Goal: Find specific page/section: Find specific page/section

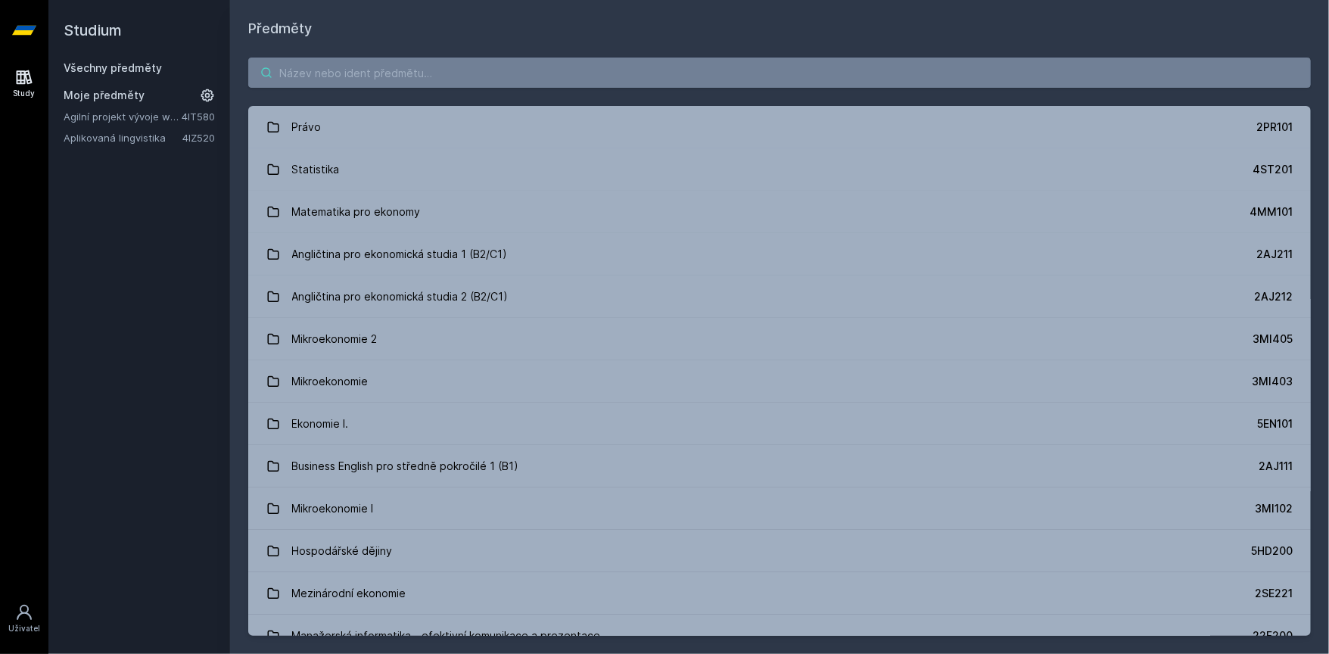
click at [315, 73] on input "search" at bounding box center [779, 73] width 1062 height 30
paste input "Demografie a udržitelný rozvoj"
type input "Demografie a udržitelný rozvoj"
paste input "4DM511"
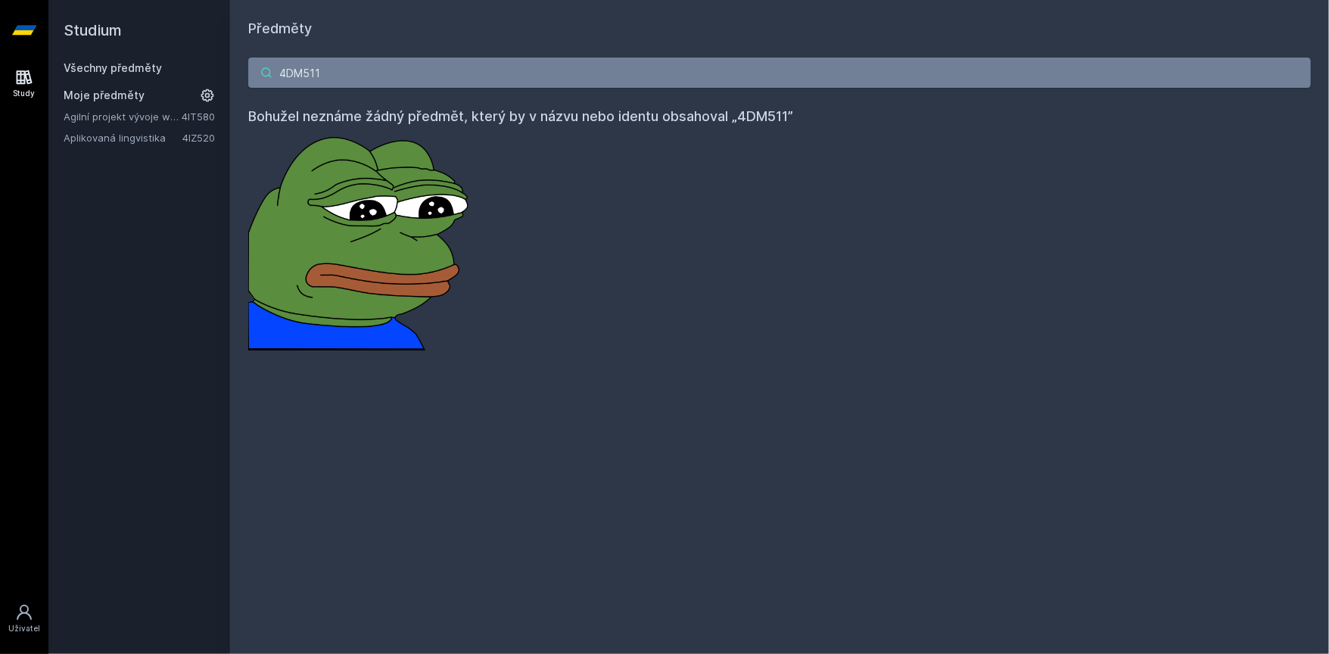
click at [565, 66] on input "4DM511" at bounding box center [779, 73] width 1062 height 30
click at [564, 71] on input "4DM511" at bounding box center [779, 73] width 1062 height 30
click at [562, 76] on input "4DM511" at bounding box center [779, 73] width 1062 height 30
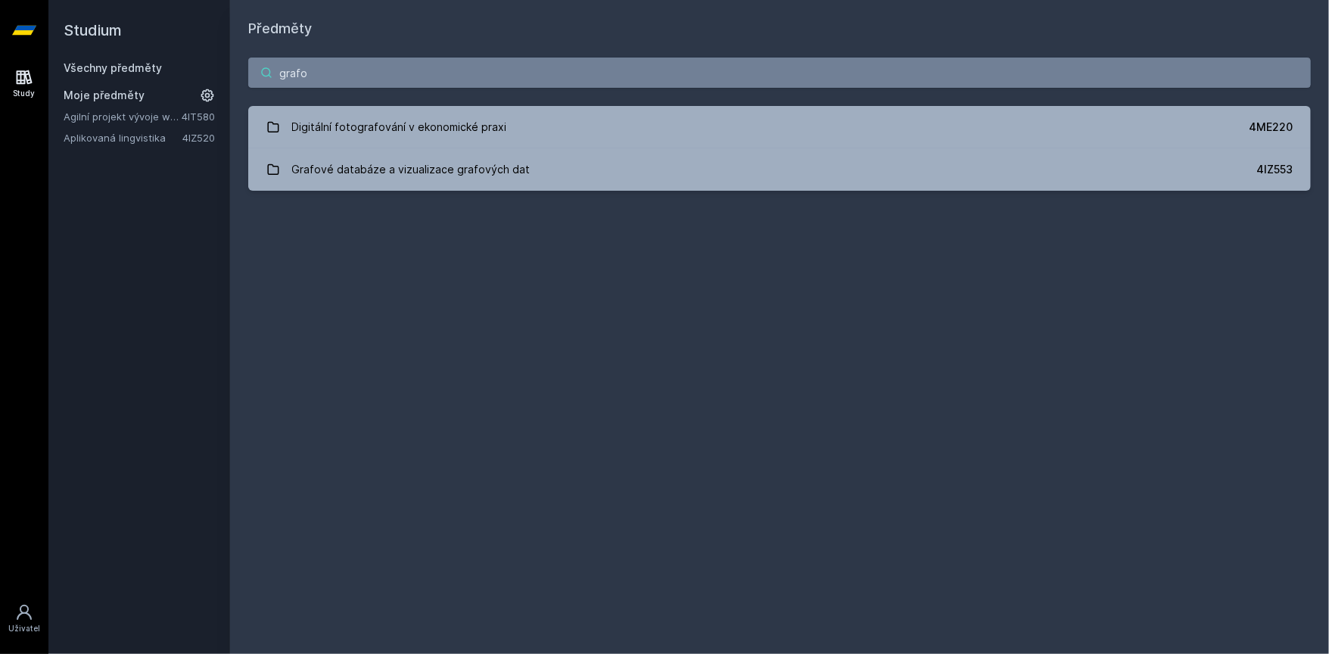
click at [339, 75] on input "grafo" at bounding box center [779, 73] width 1062 height 30
paste input "4IZ441"
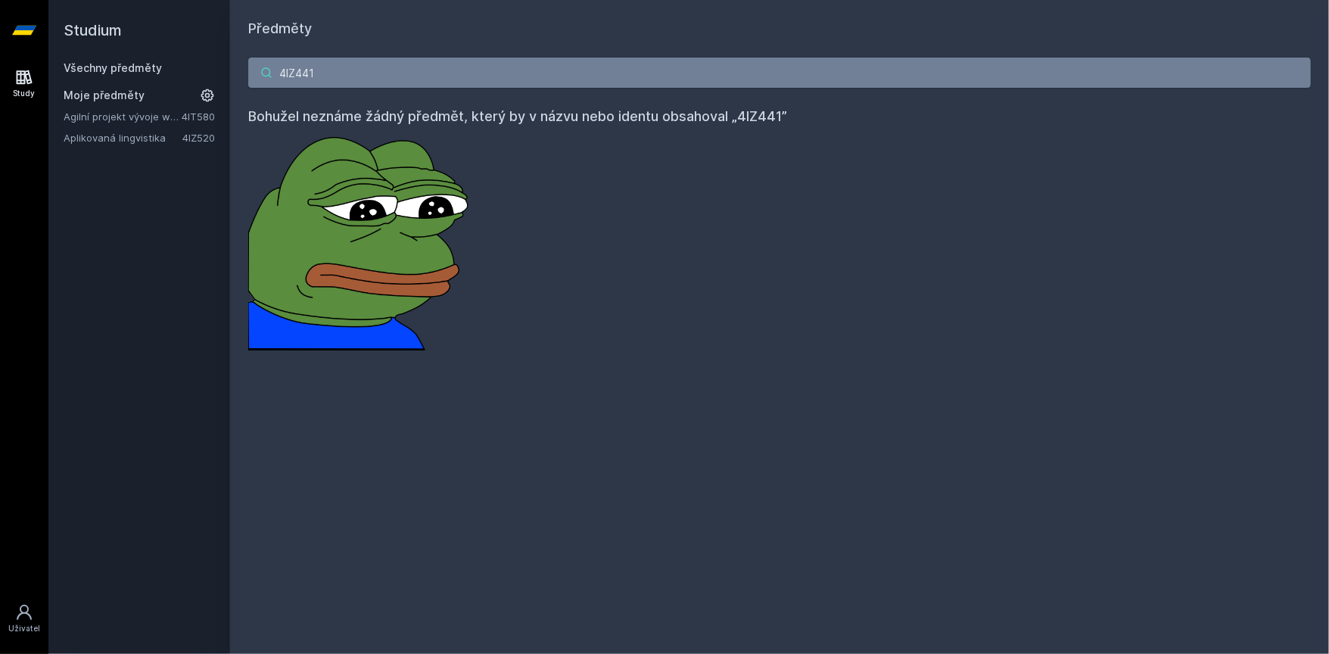
paste input "SA66"
click at [540, 163] on div "4SA661 Bohužel neznáme žádný předmět, který by v názvu nebo identu obsahoval „4…" at bounding box center [779, 203] width 1099 height 329
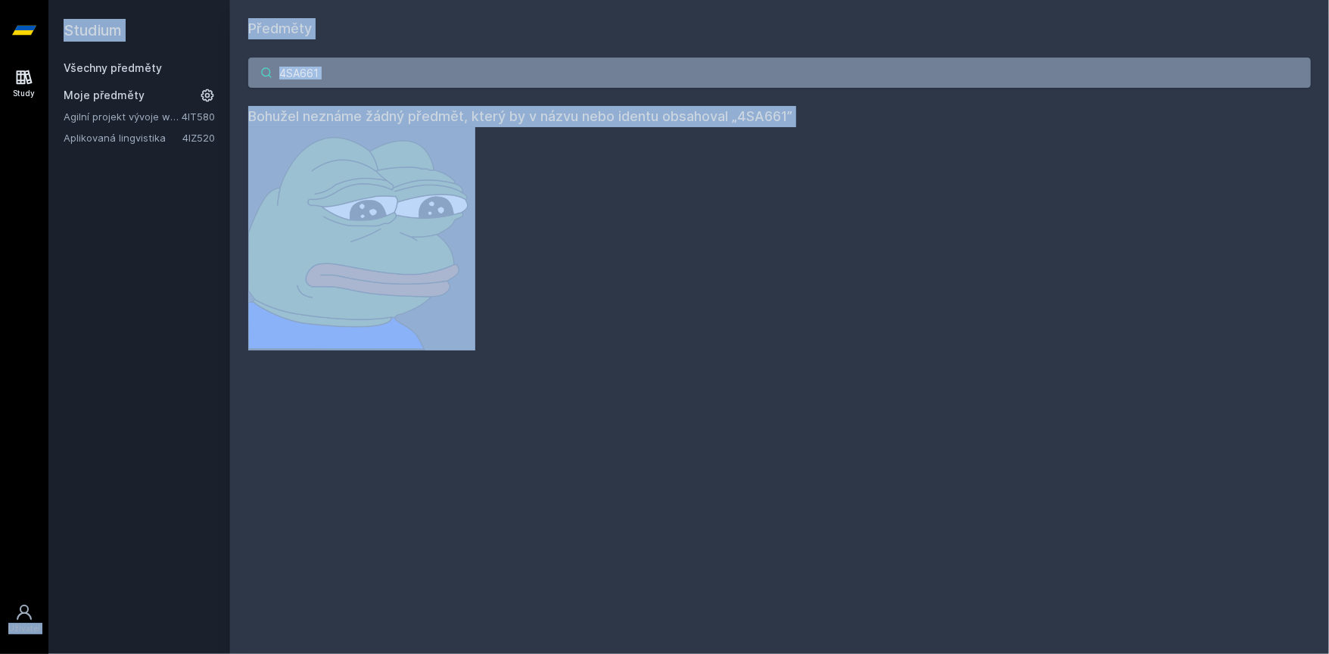
click at [539, 73] on input "4SA661" at bounding box center [779, 73] width 1062 height 30
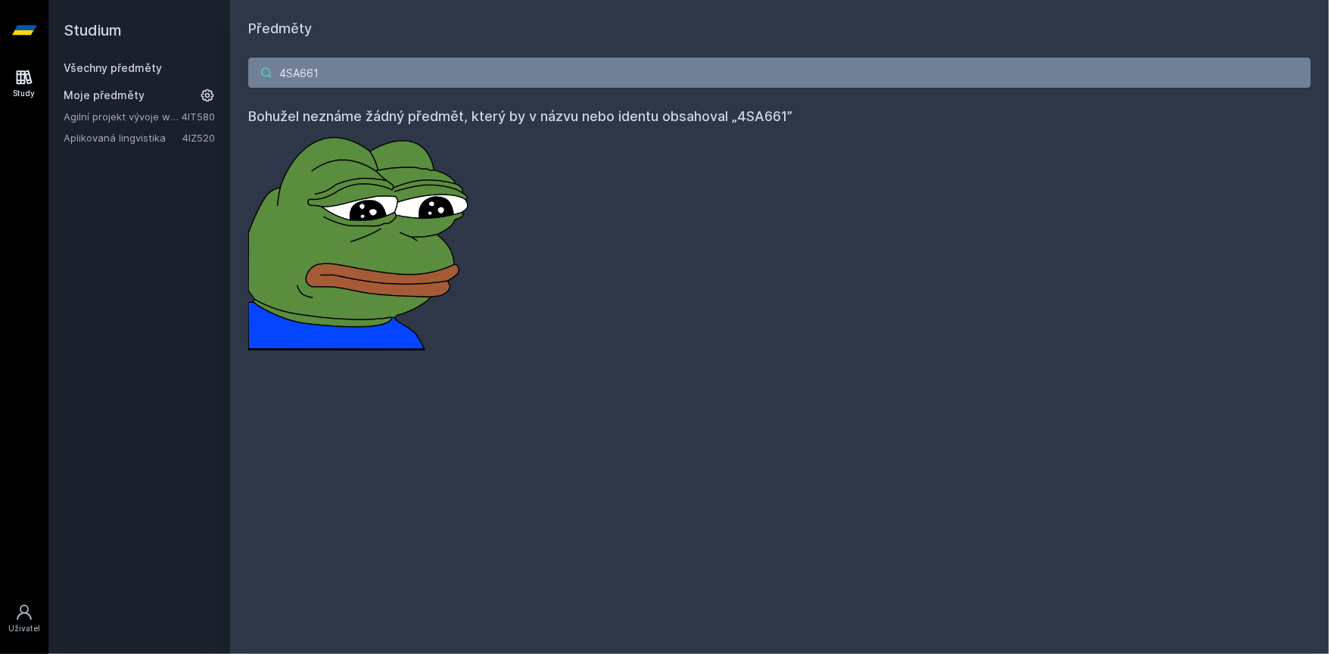
click at [539, 73] on input "4SA661" at bounding box center [779, 73] width 1062 height 30
paste input "DM422"
click at [527, 76] on input "4DM422" at bounding box center [779, 73] width 1062 height 30
paste input "511"
click at [402, 77] on input "4DM511" at bounding box center [779, 73] width 1062 height 30
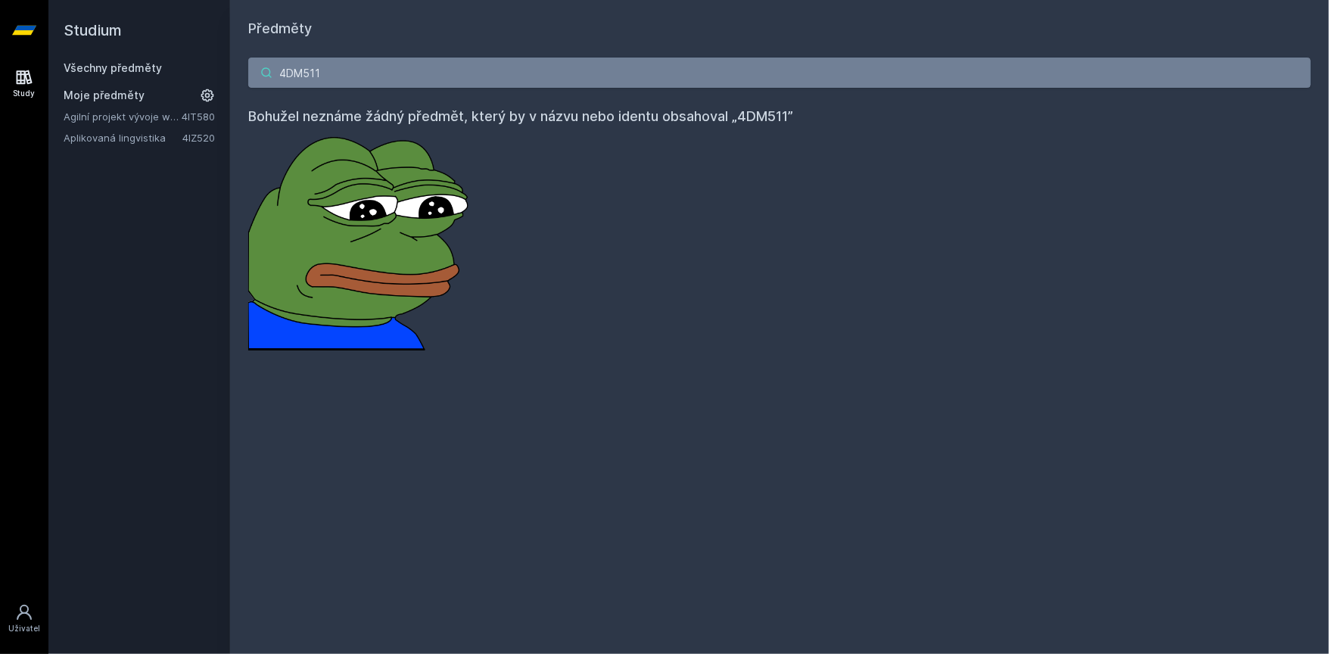
paste input "IZ520"
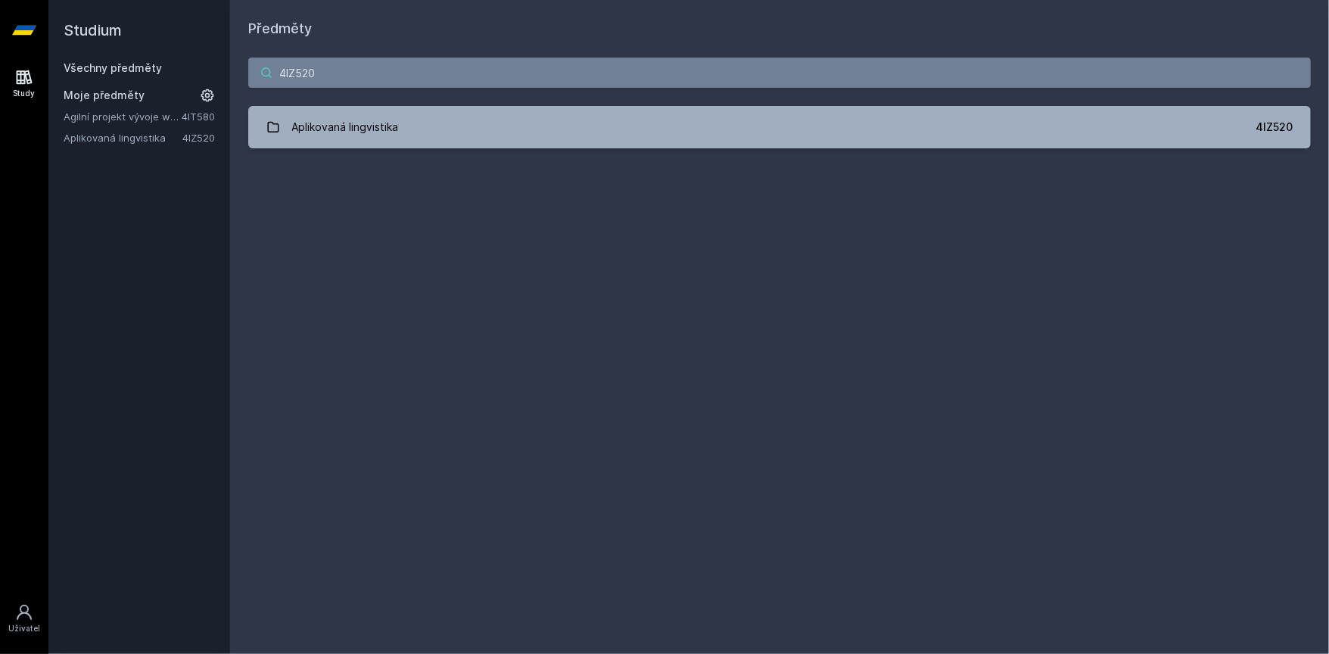
click at [498, 63] on input "4IZ520" at bounding box center [779, 73] width 1062 height 30
paste input "T58"
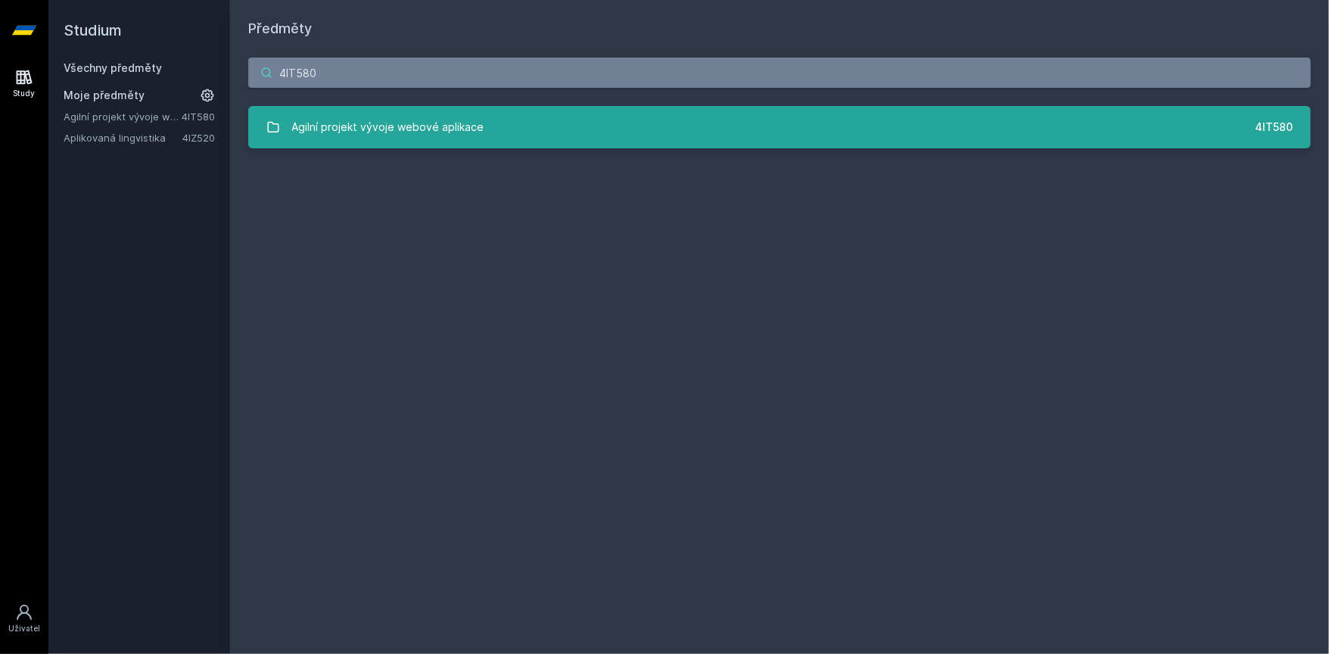
type input "4IT580"
click at [355, 129] on div "Agilní projekt vývoje webové aplikace" at bounding box center [388, 127] width 192 height 30
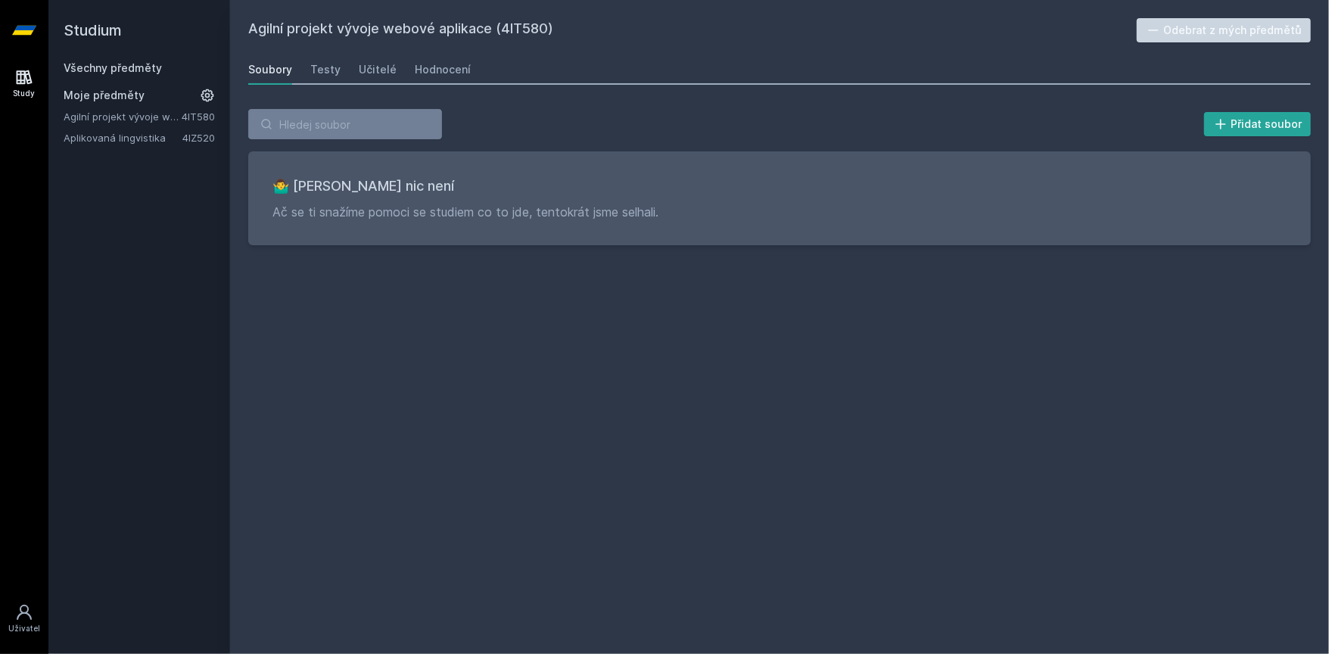
click at [303, 66] on div "Soubory Testy Učitelé Hodnocení" at bounding box center [779, 69] width 1062 height 30
click at [316, 66] on div "Testy" at bounding box center [325, 69] width 30 height 15
click at [381, 70] on div "Učitelé" at bounding box center [378, 69] width 38 height 15
click at [428, 70] on div "Hodnocení" at bounding box center [443, 69] width 56 height 15
